Goal: Information Seeking & Learning: Learn about a topic

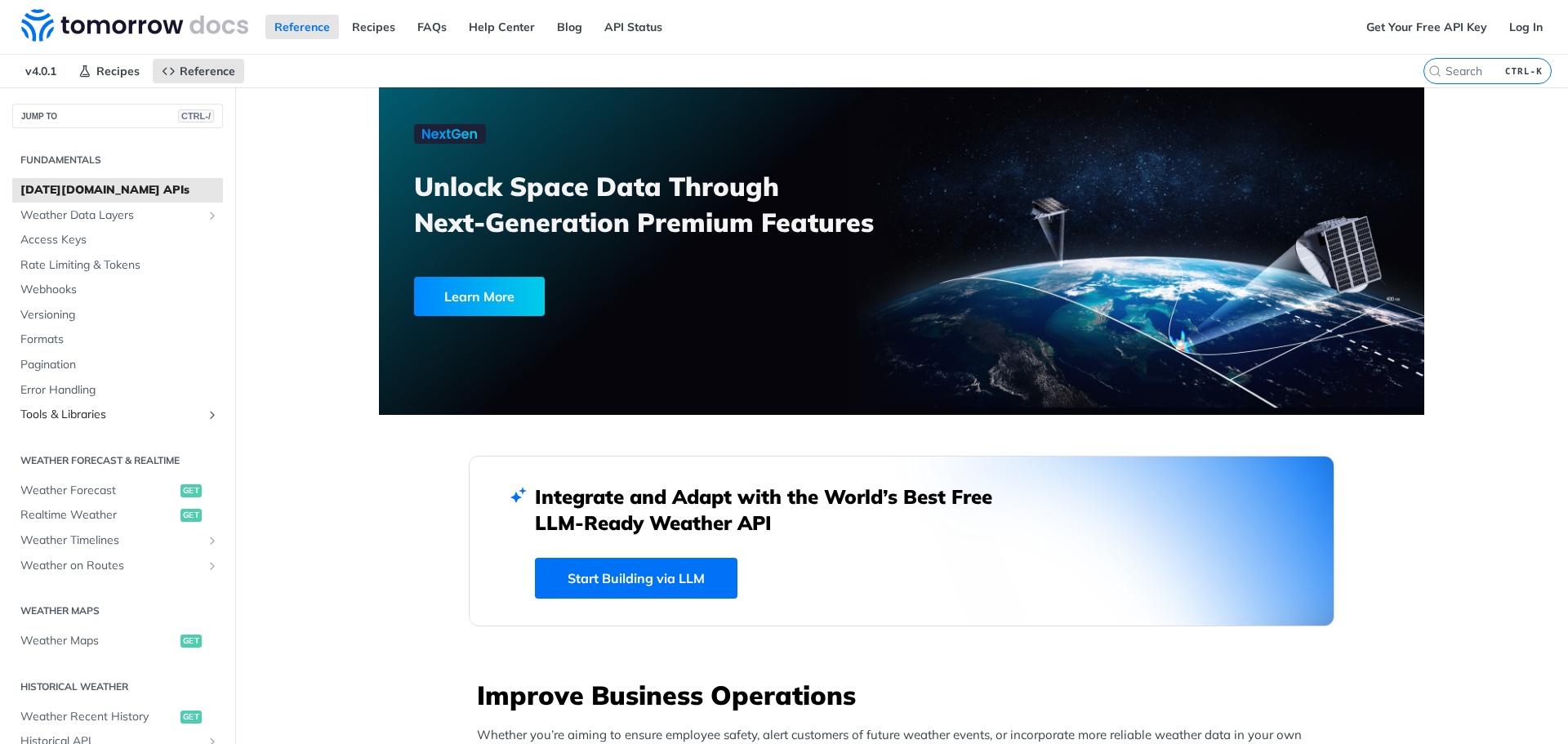
click at [68, 410] on span "Tools & Libraries" at bounding box center [111, 414] width 181 height 16
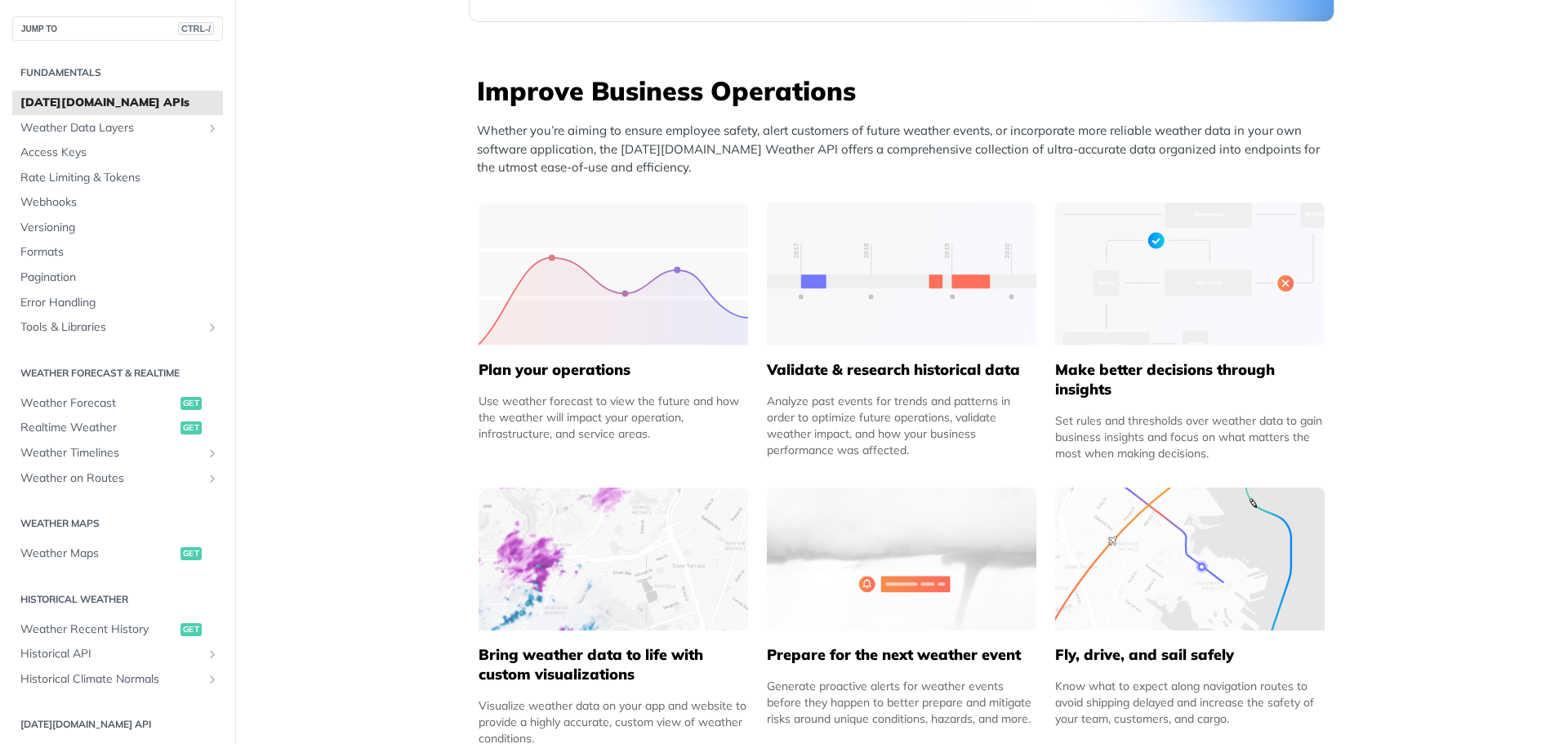
scroll to position [654, 0]
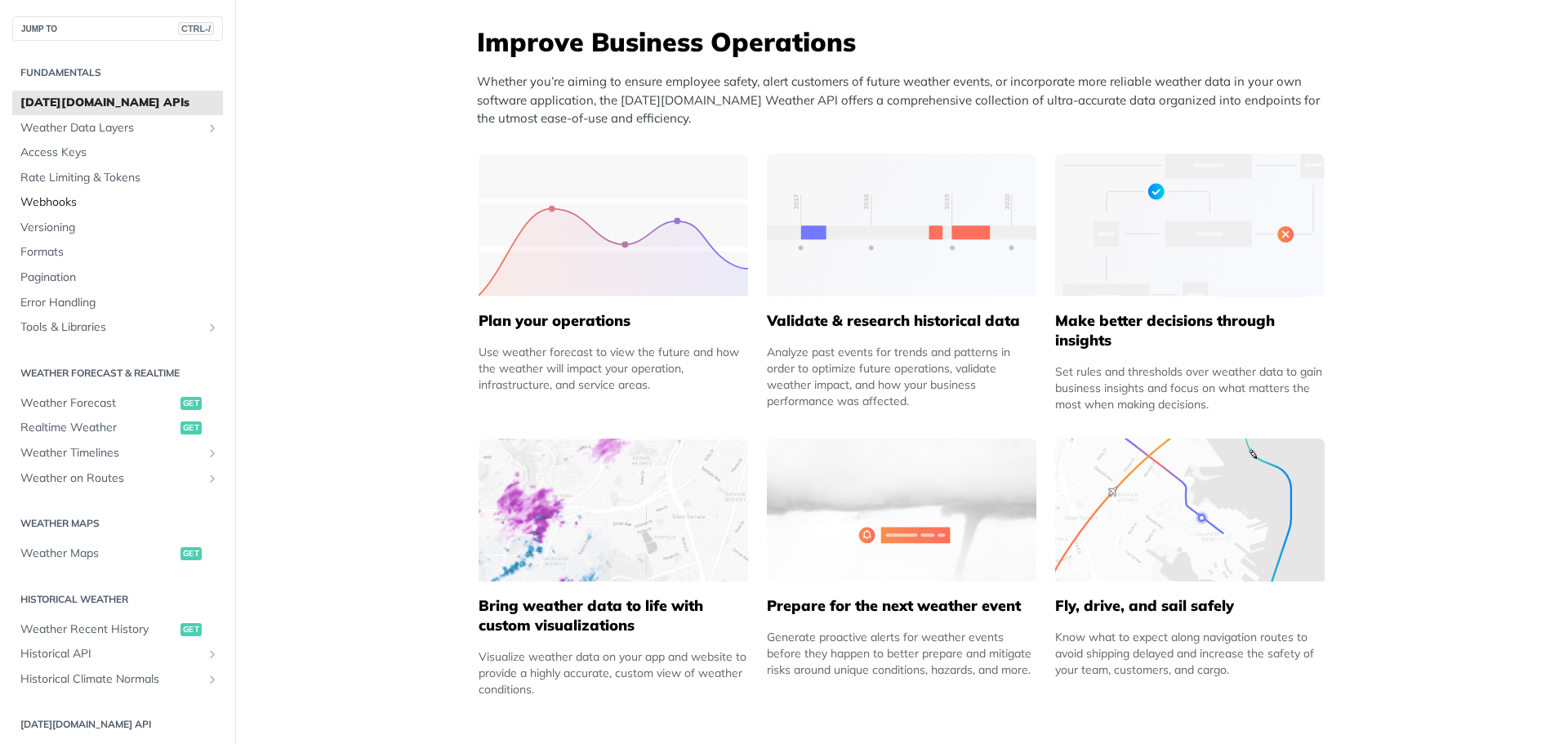
click at [48, 198] on span "Webhooks" at bounding box center [120, 203] width 198 height 16
